Goal: Information Seeking & Learning: Learn about a topic

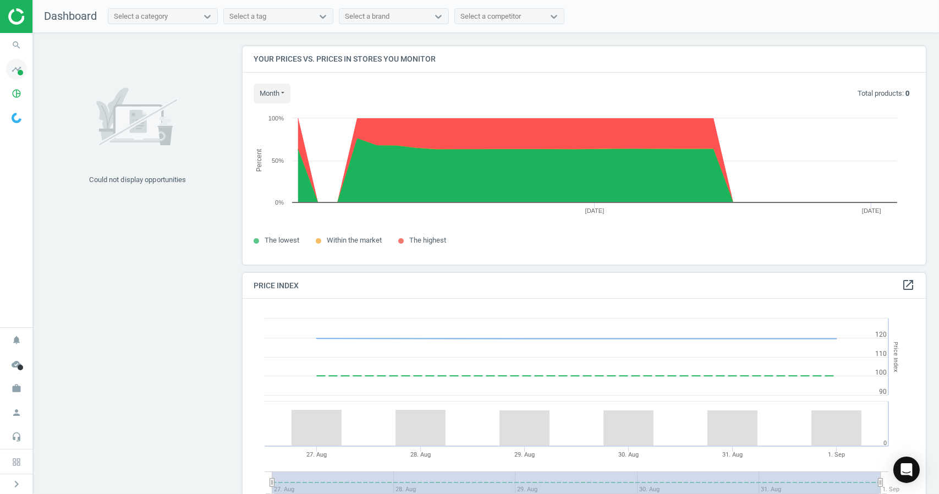
click at [19, 65] on icon "timeline" at bounding box center [16, 69] width 21 height 21
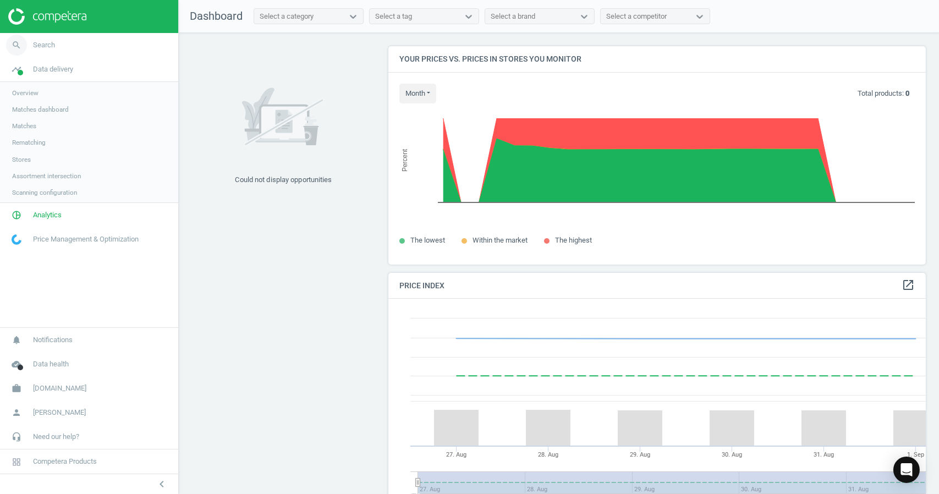
scroll to position [5, 6]
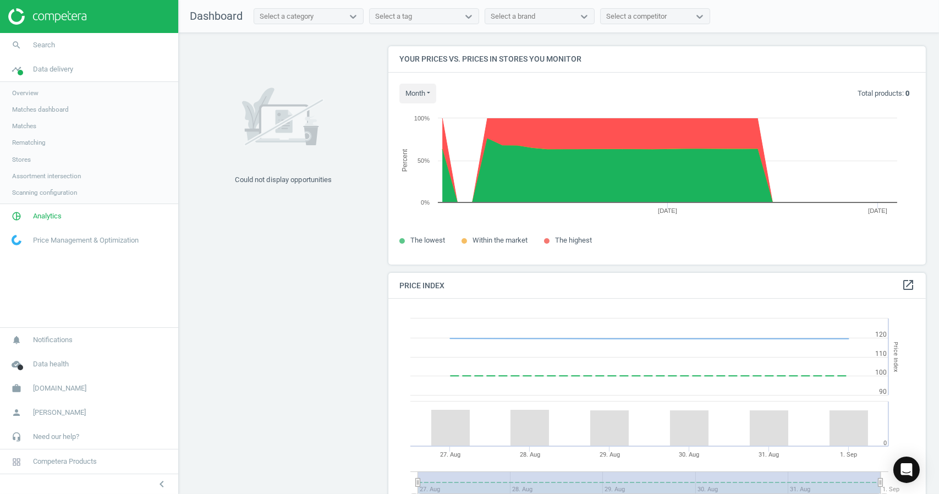
click at [30, 92] on span "Overview" at bounding box center [25, 93] width 26 height 9
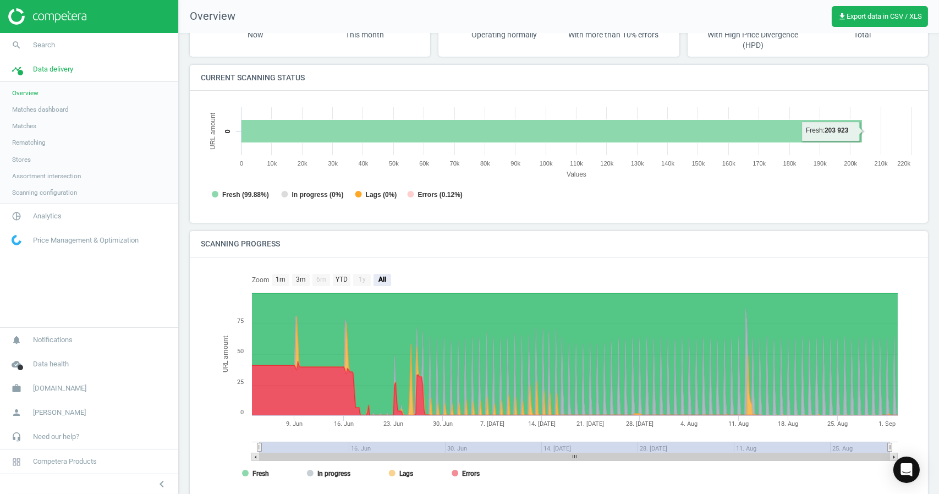
scroll to position [101, 0]
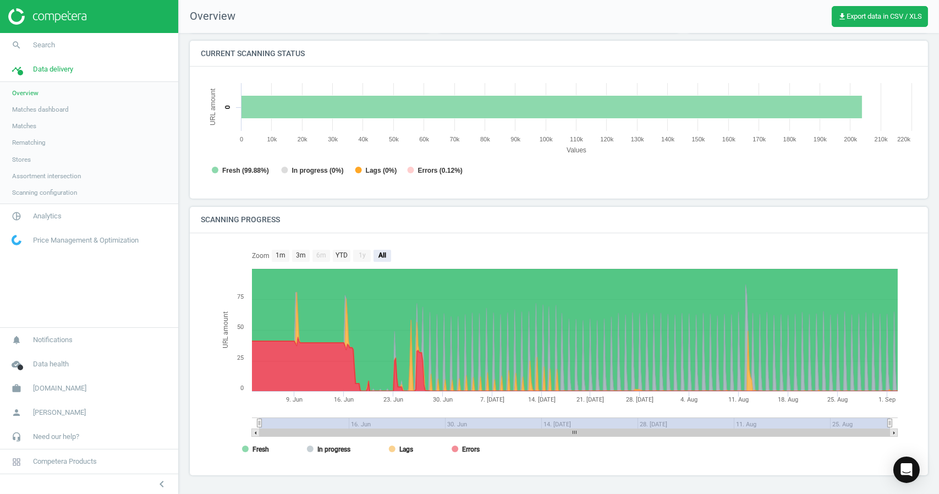
click at [33, 124] on span "Matches" at bounding box center [24, 126] width 24 height 9
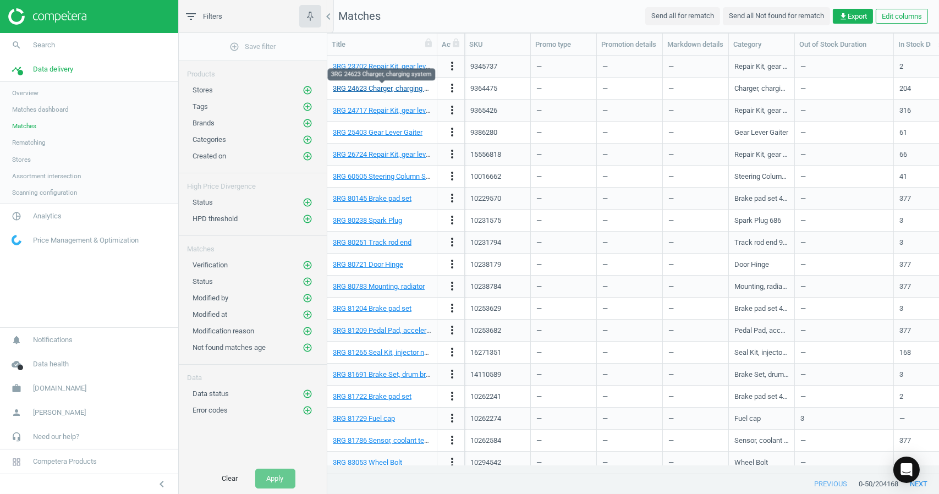
click at [369, 89] on link "3RG 24623 Charger, charging system" at bounding box center [390, 88] width 114 height 8
click at [399, 89] on link "3RG 24623 Charger, charging system" at bounding box center [390, 88] width 114 height 8
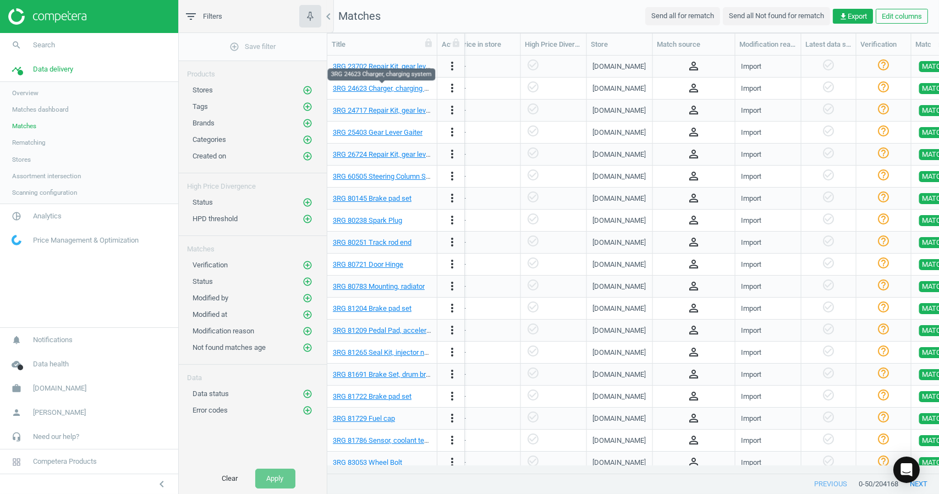
scroll to position [0, 829]
click at [617, 65] on div "[DOMAIN_NAME]" at bounding box center [618, 67] width 53 height 10
